Goal: Transaction & Acquisition: Obtain resource

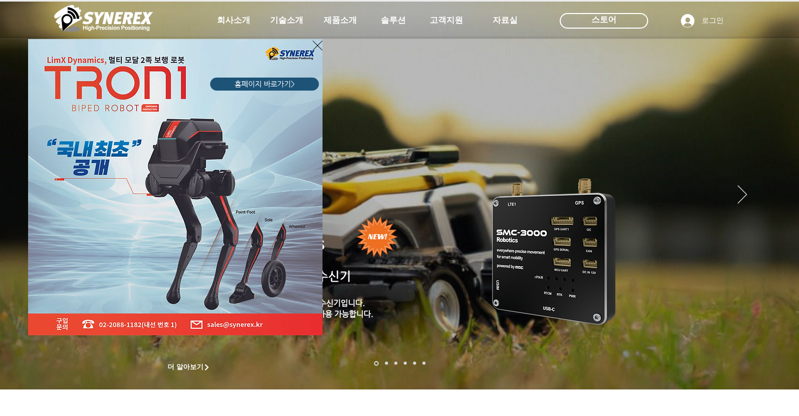
click at [315, 43] on icon "사이트로 돌아가기" at bounding box center [318, 45] width 10 height 13
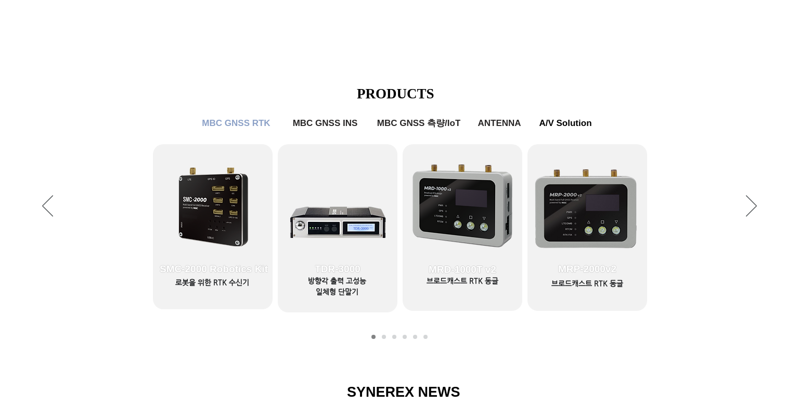
scroll to position [416, 0]
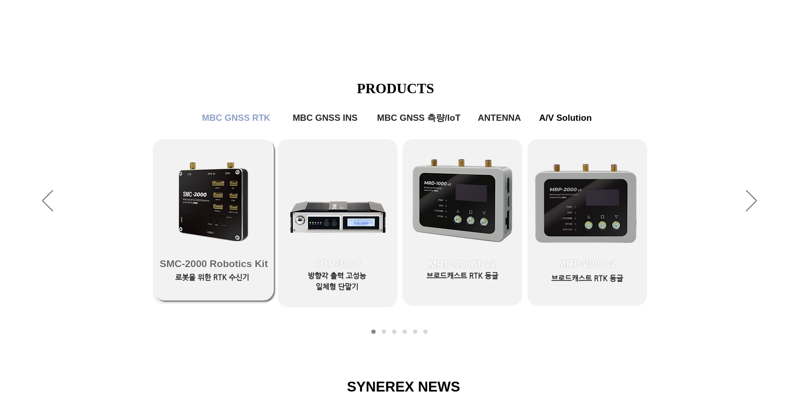
click at [215, 212] on link "SMC-2000 Robotics Kit" at bounding box center [214, 219] width 120 height 161
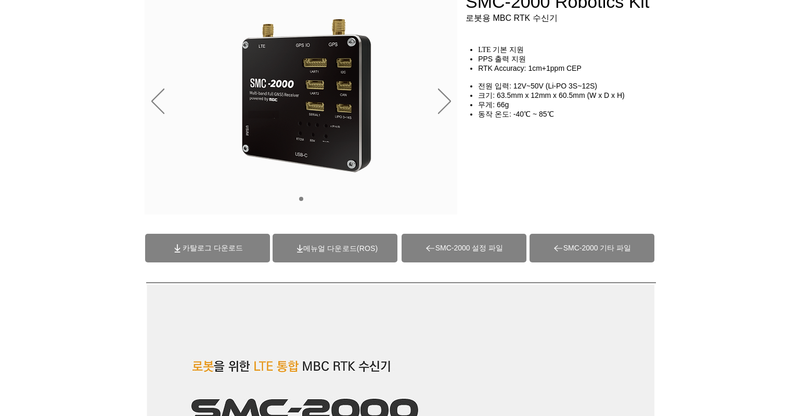
scroll to position [104, 0]
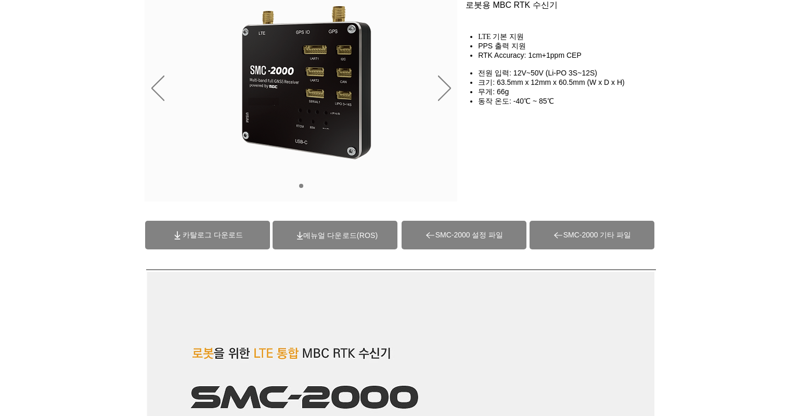
click at [330, 232] on span "(ROS)메뉴얼 다운로드" at bounding box center [340, 235] width 74 height 8
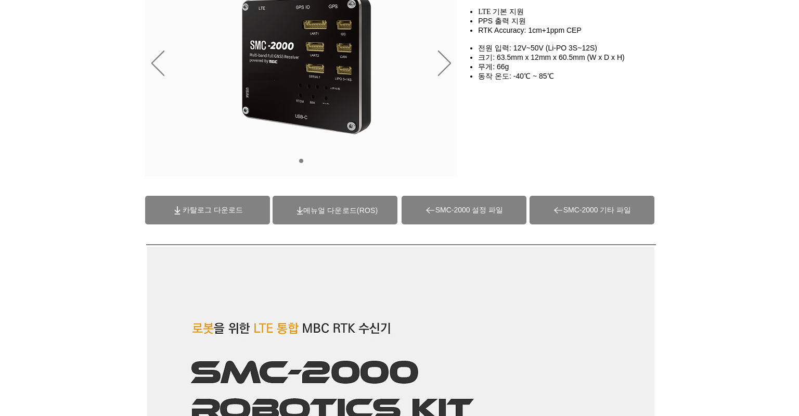
scroll to position [156, 0]
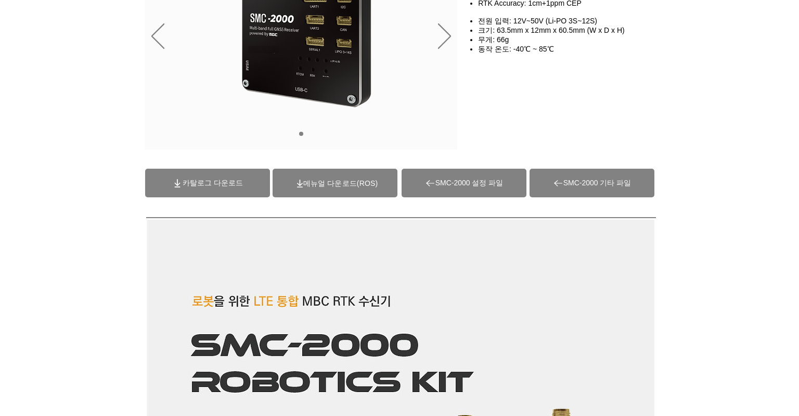
click at [595, 188] on span "SMC-2000 기타 파일" at bounding box center [592, 183] width 125 height 29
click at [437, 183] on span "SMC-2000 설정 파일" at bounding box center [469, 182] width 68 height 9
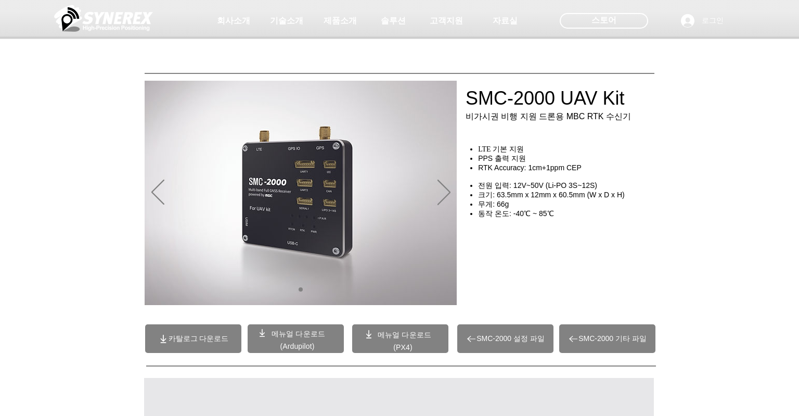
click at [294, 337] on span "메뉴얼 다운로드" at bounding box center [299, 333] width 54 height 8
click at [288, 342] on span "(Ardupilot)" at bounding box center [297, 346] width 34 height 8
